Goal: Task Accomplishment & Management: Manage account settings

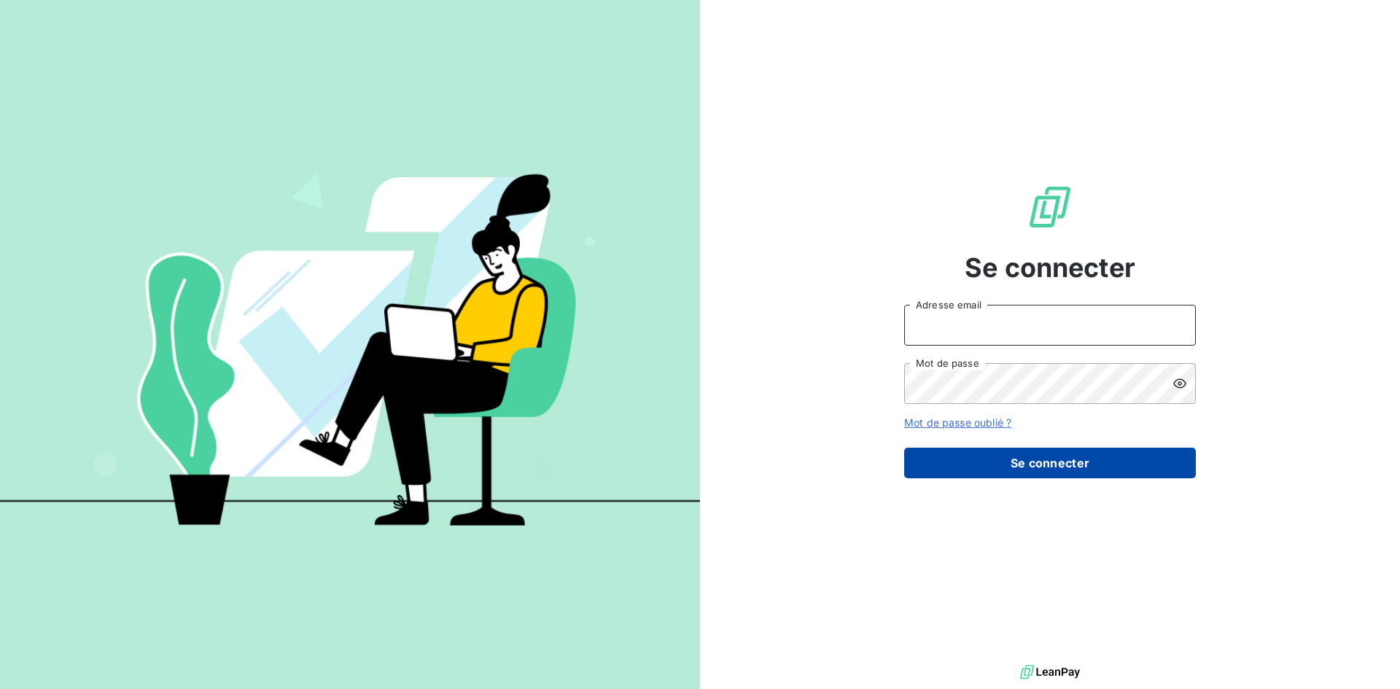
type input "[EMAIL_ADDRESS][DOMAIN_NAME]"
click at [989, 456] on button "Se connecter" at bounding box center [1050, 463] width 292 height 31
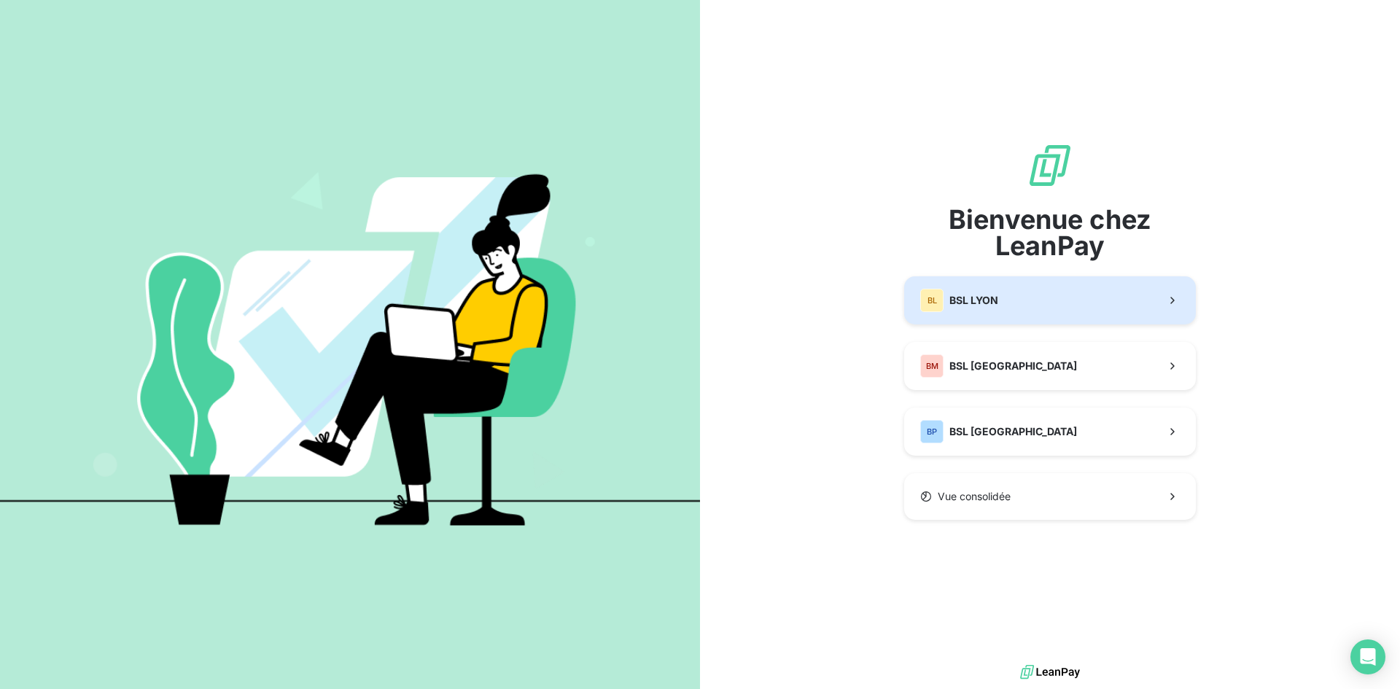
click at [937, 295] on div "BL" at bounding box center [931, 300] width 23 height 23
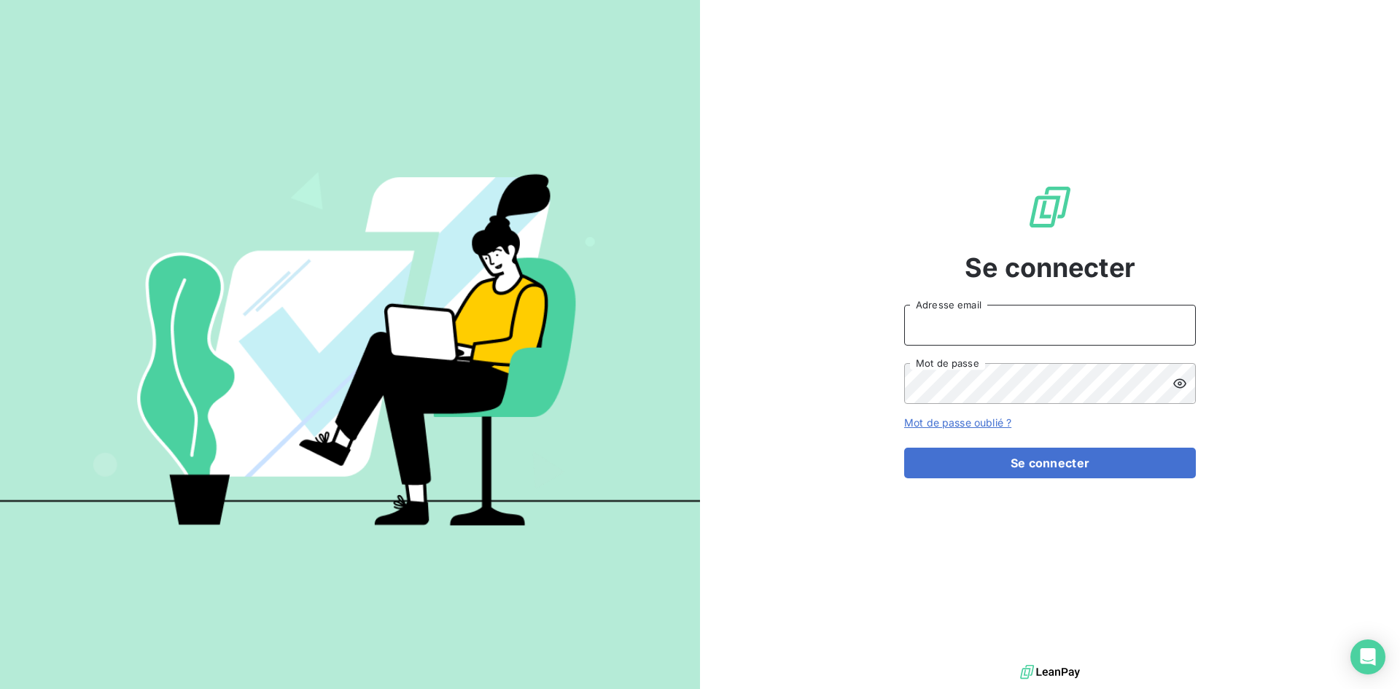
type input "[EMAIL_ADDRESS][DOMAIN_NAME]"
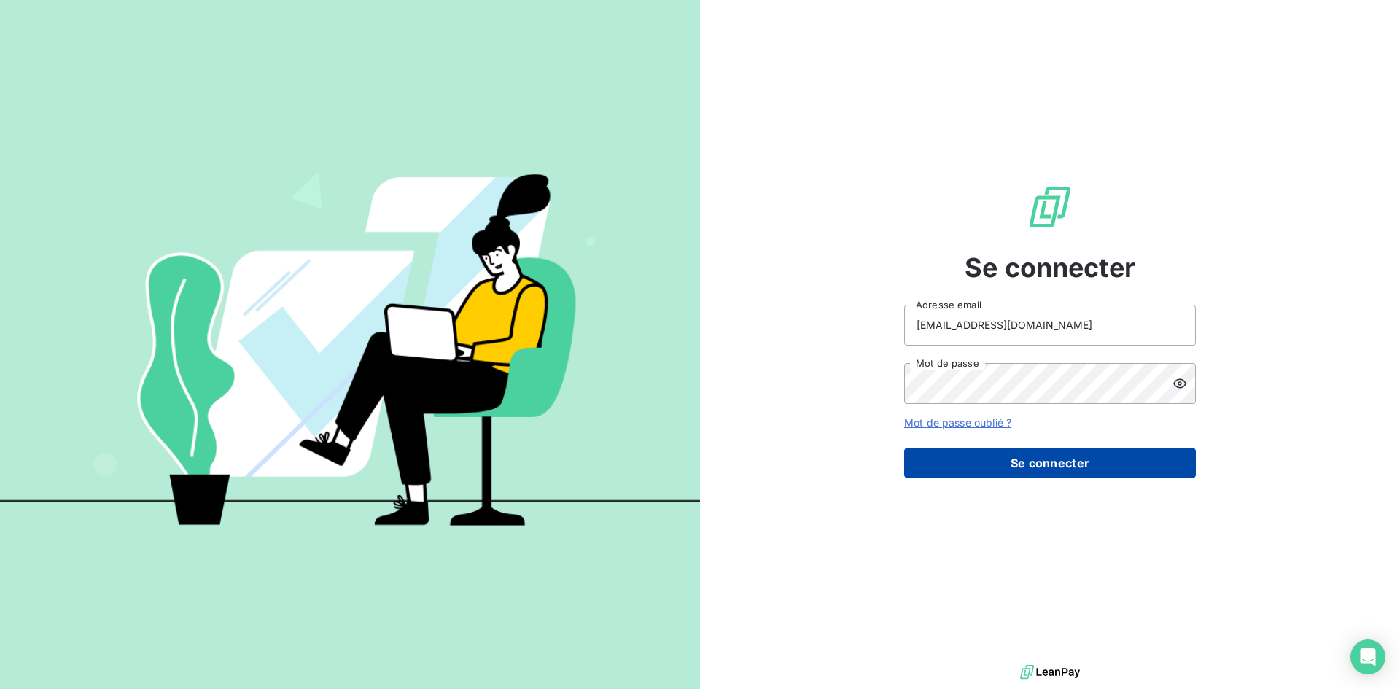
click at [980, 467] on button "Se connecter" at bounding box center [1050, 463] width 292 height 31
